Goal: Information Seeking & Learning: Learn about a topic

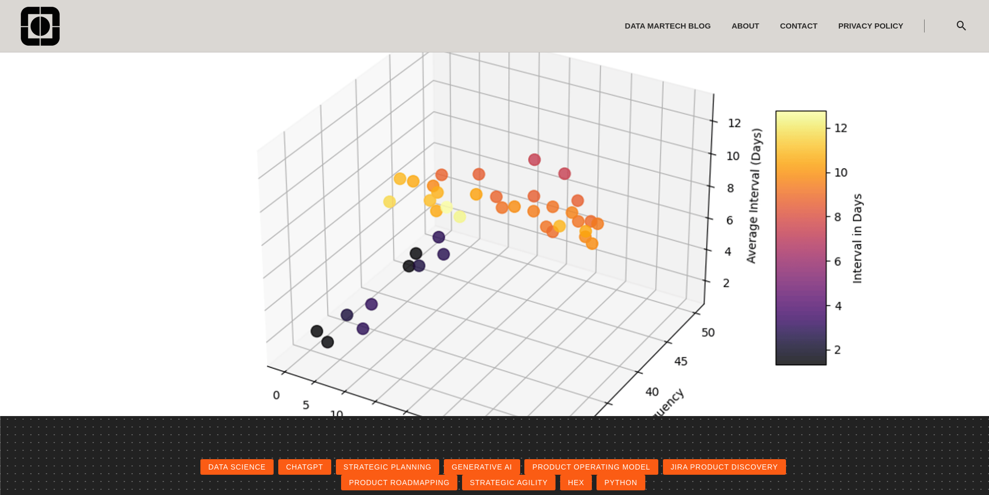
click at [963, 24] on icon "submit" at bounding box center [962, 26] width 13 height 52
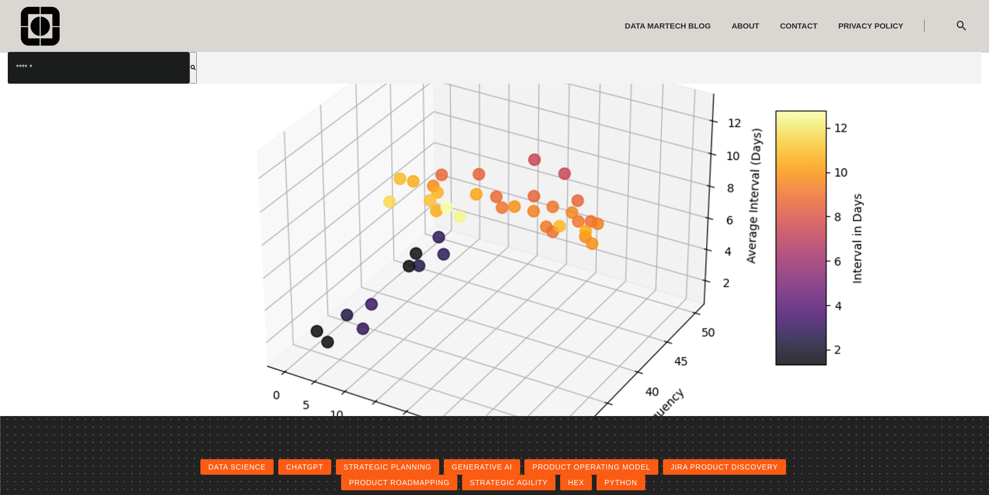
click at [312, 466] on link "ChatGPT" at bounding box center [304, 467] width 53 height 16
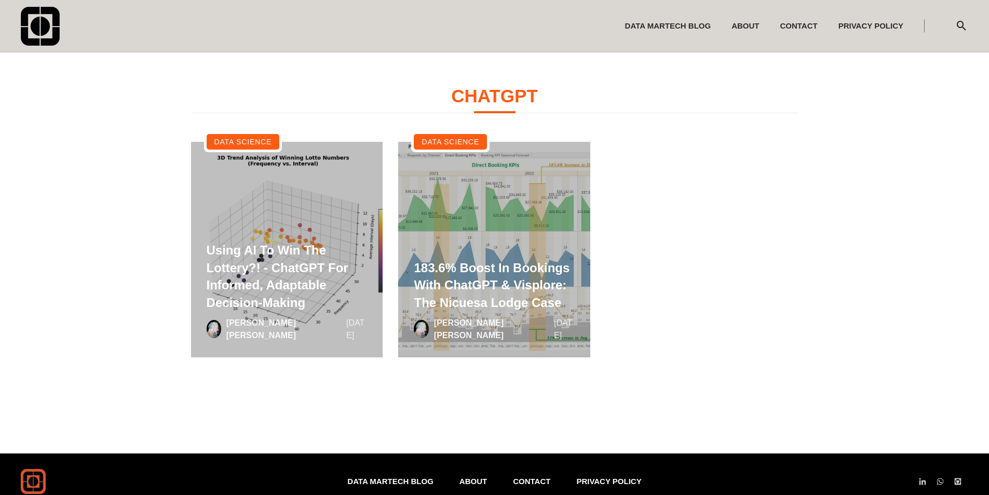
click at [272, 214] on link at bounding box center [287, 250] width 192 height 216
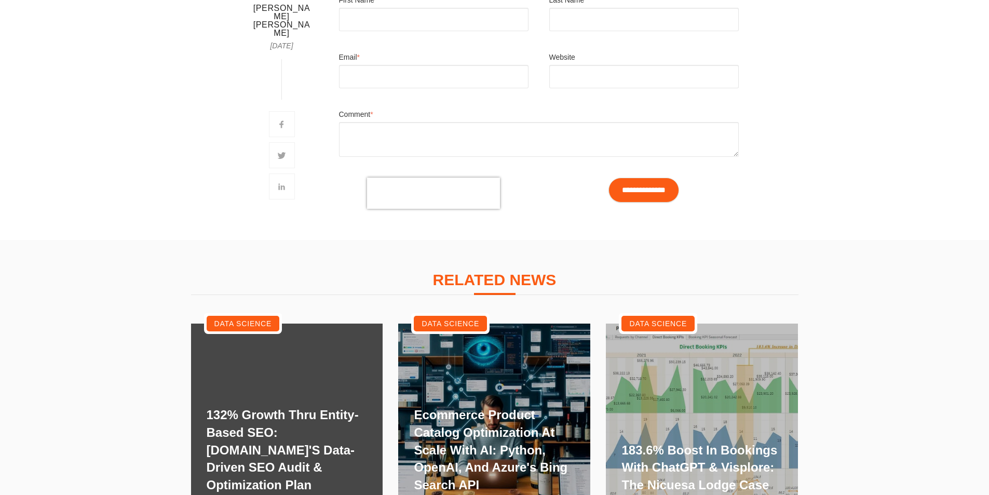
scroll to position [7306, 0]
